Goal: Information Seeking & Learning: Learn about a topic

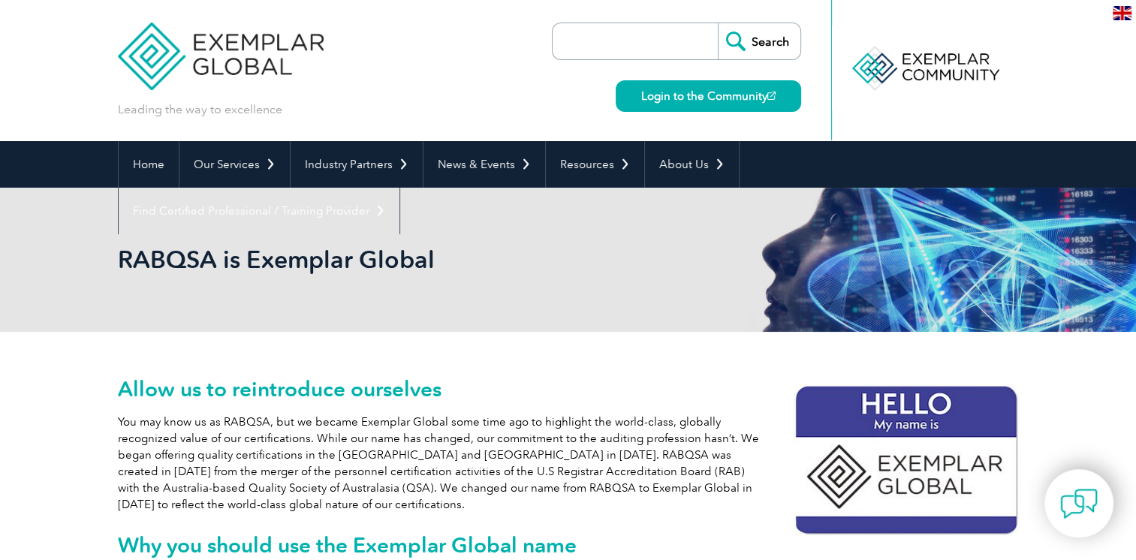
click at [608, 41] on input "search" at bounding box center [639, 41] width 158 height 36
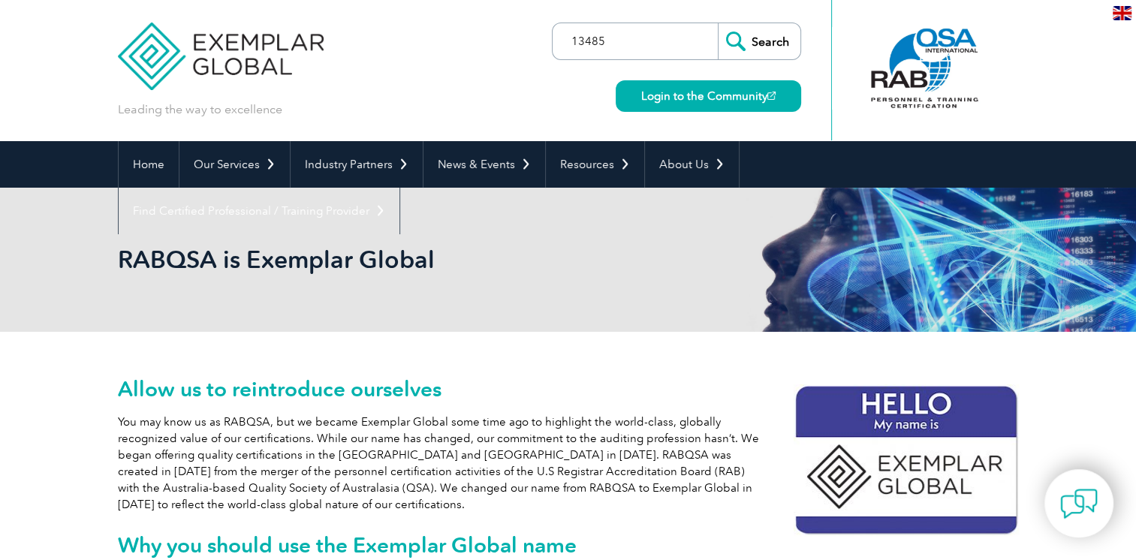
type input "13485"
click at [718, 23] on input "Search" at bounding box center [759, 41] width 83 height 36
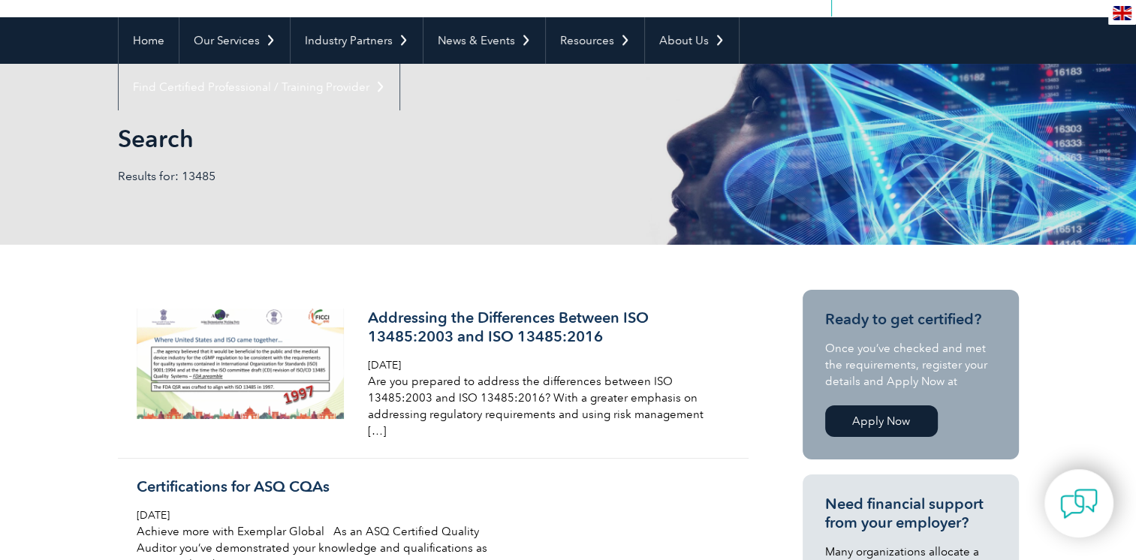
scroll to position [150, 0]
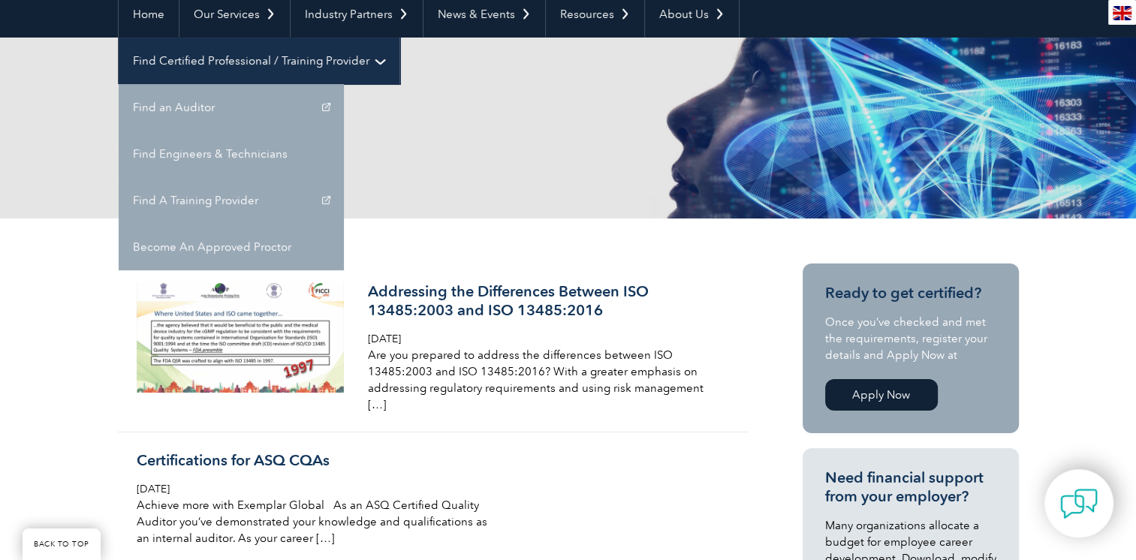
click at [399, 38] on link "Find Certified Professional / Training Provider" at bounding box center [259, 61] width 281 height 47
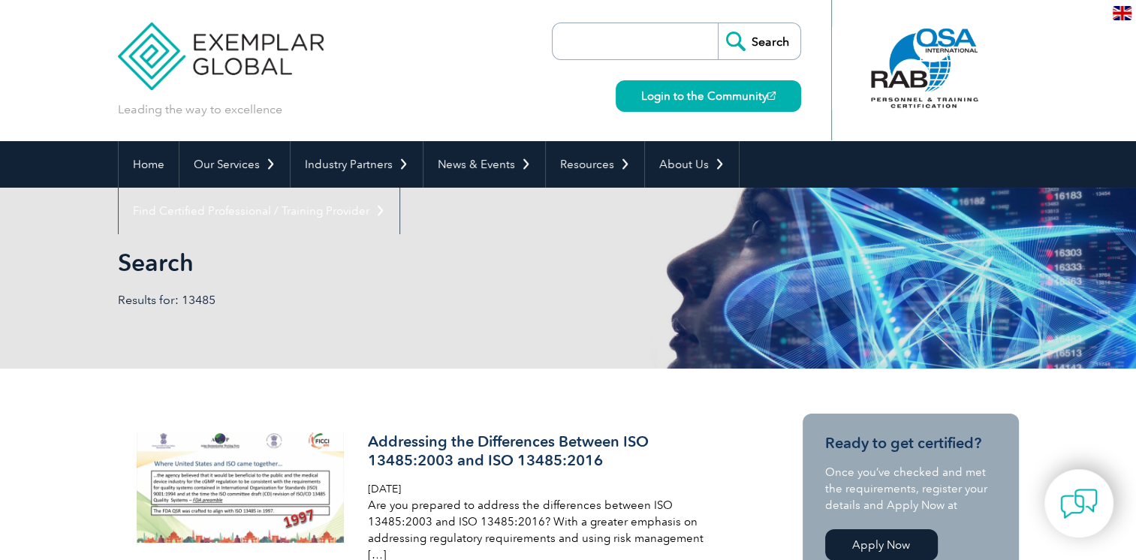
click at [648, 39] on input "search" at bounding box center [639, 41] width 158 height 36
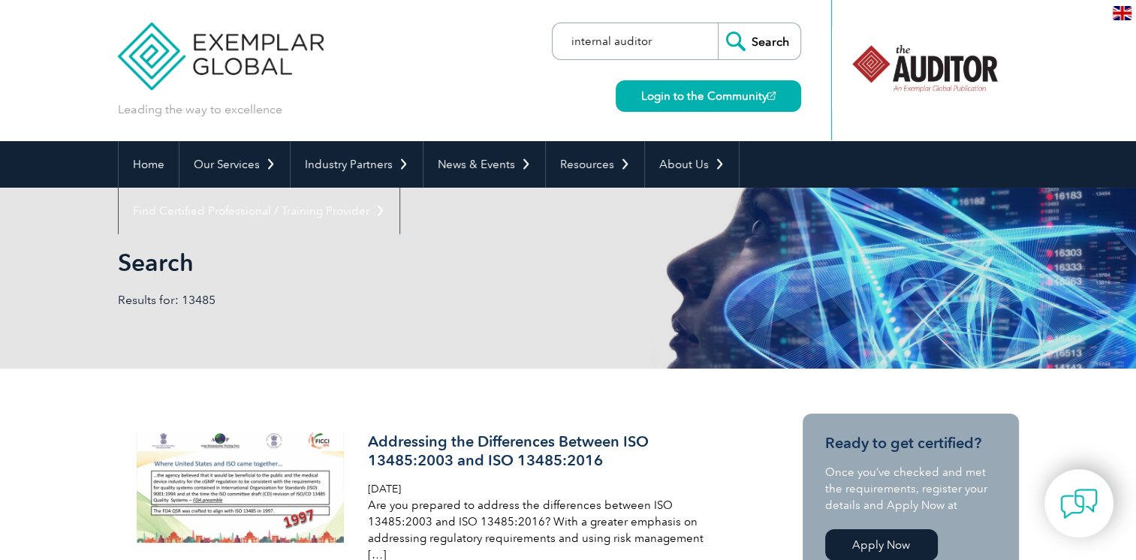
type input "internal auditor"
click at [718, 23] on input "Search" at bounding box center [759, 41] width 83 height 36
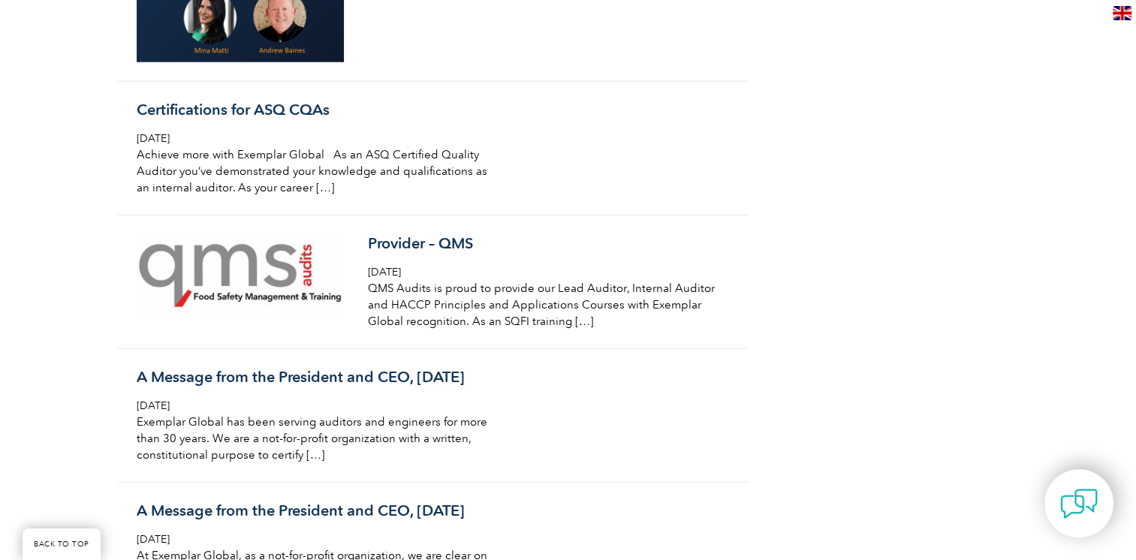
scroll to position [3904, 0]
